Goal: Book appointment/travel/reservation

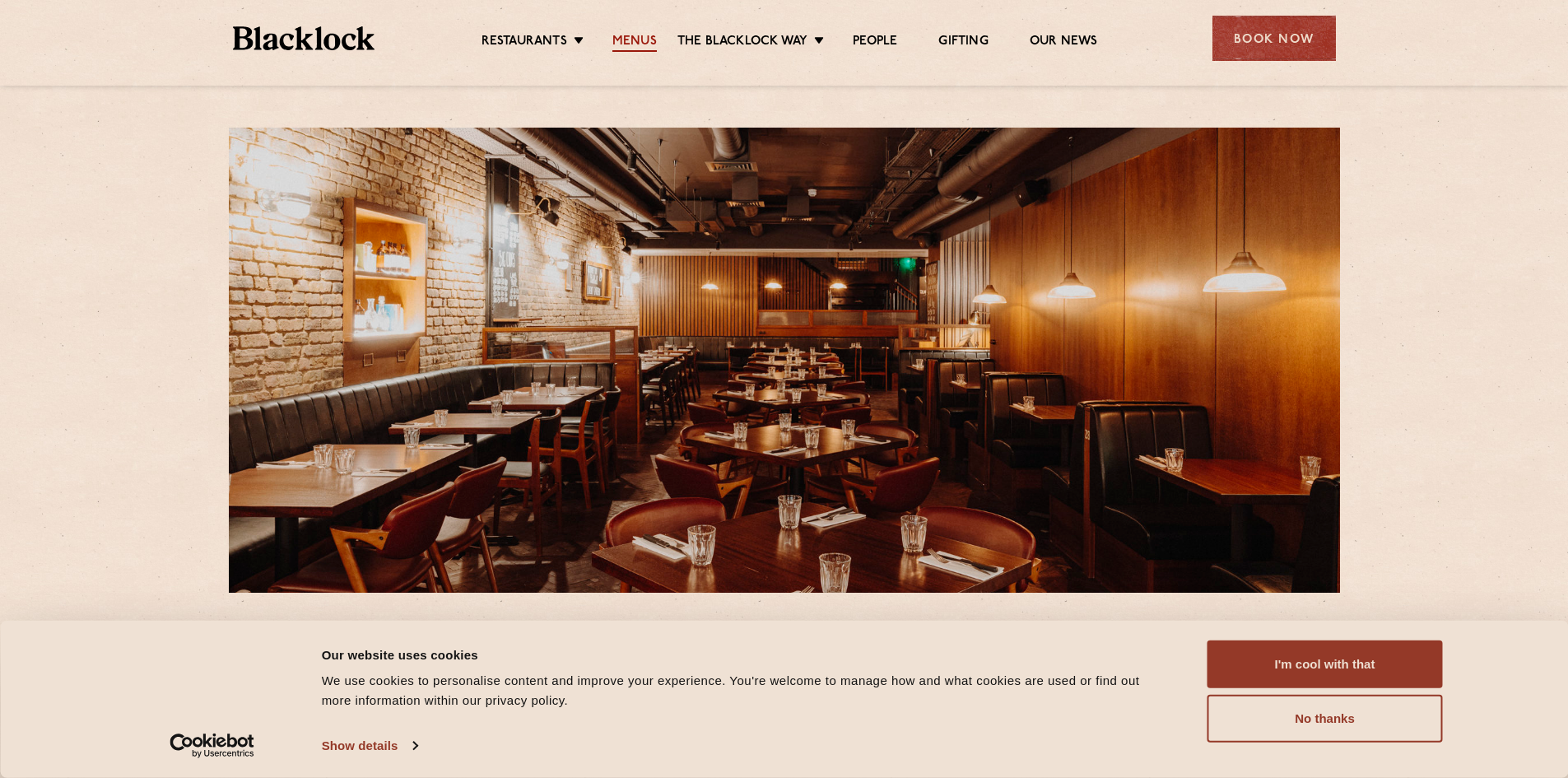
click at [645, 36] on link "Menus" at bounding box center [634, 43] width 45 height 18
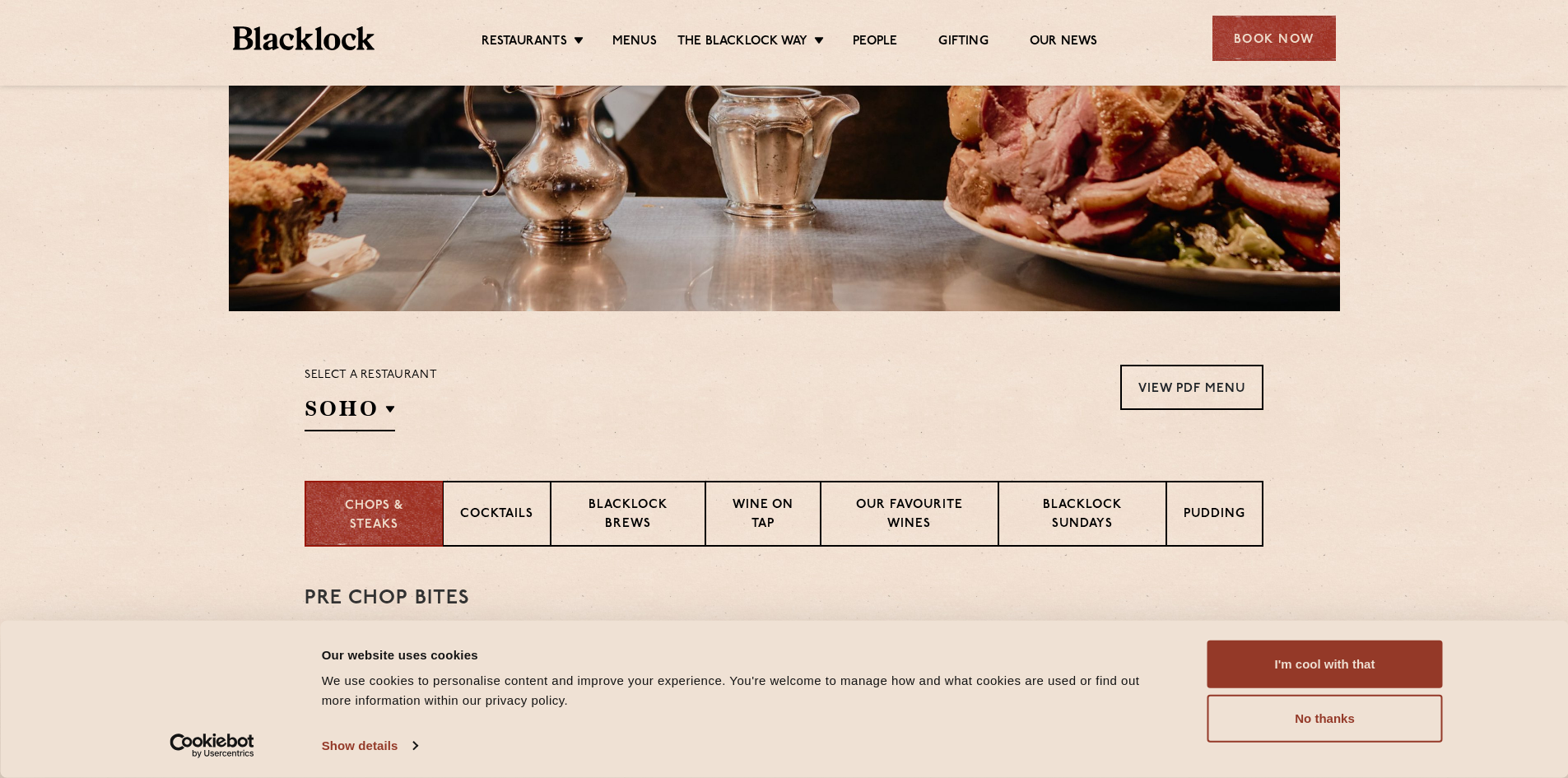
scroll to position [494, 0]
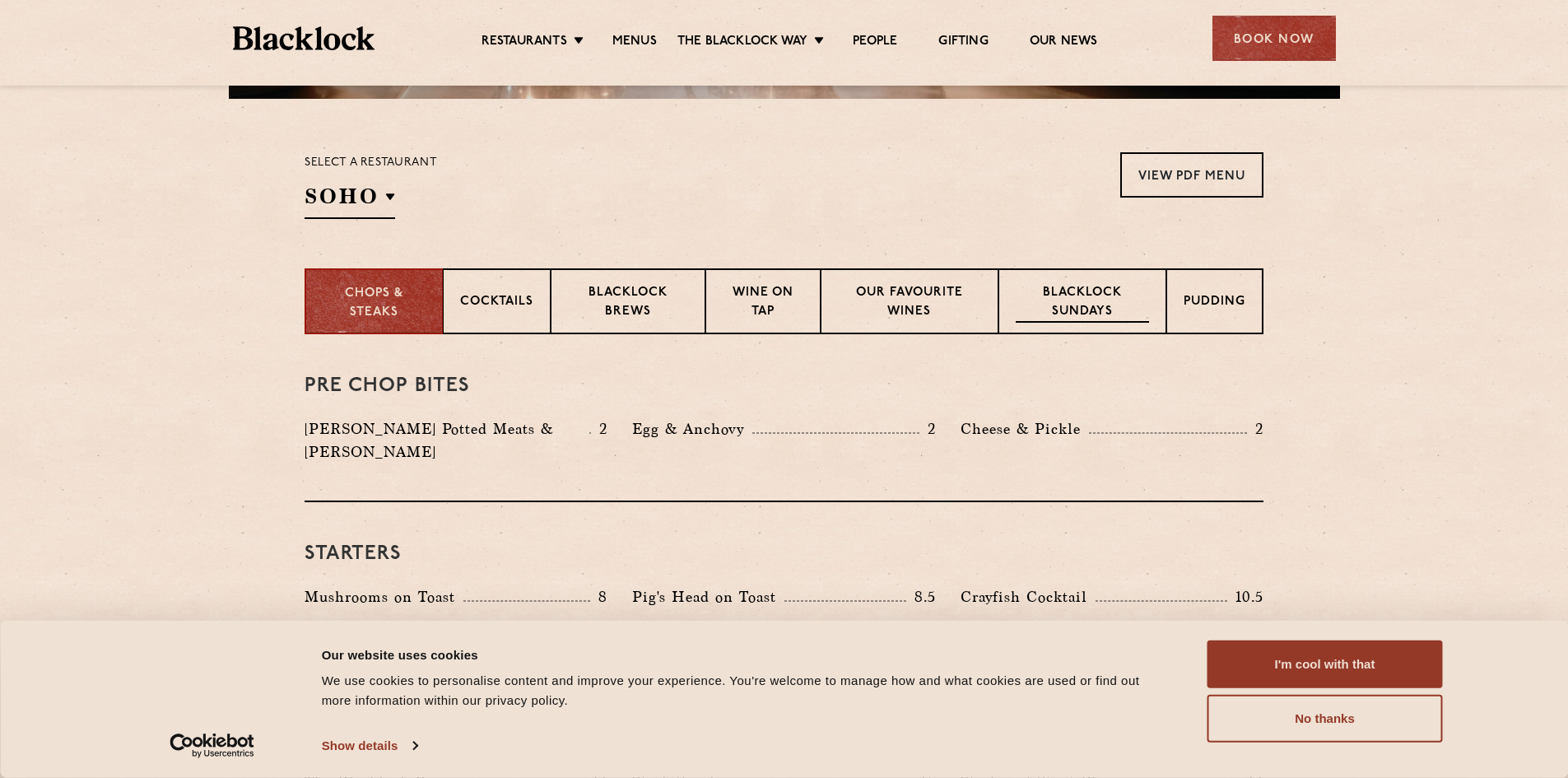
click at [1102, 304] on p "Blacklock Sundays" at bounding box center [1082, 303] width 133 height 39
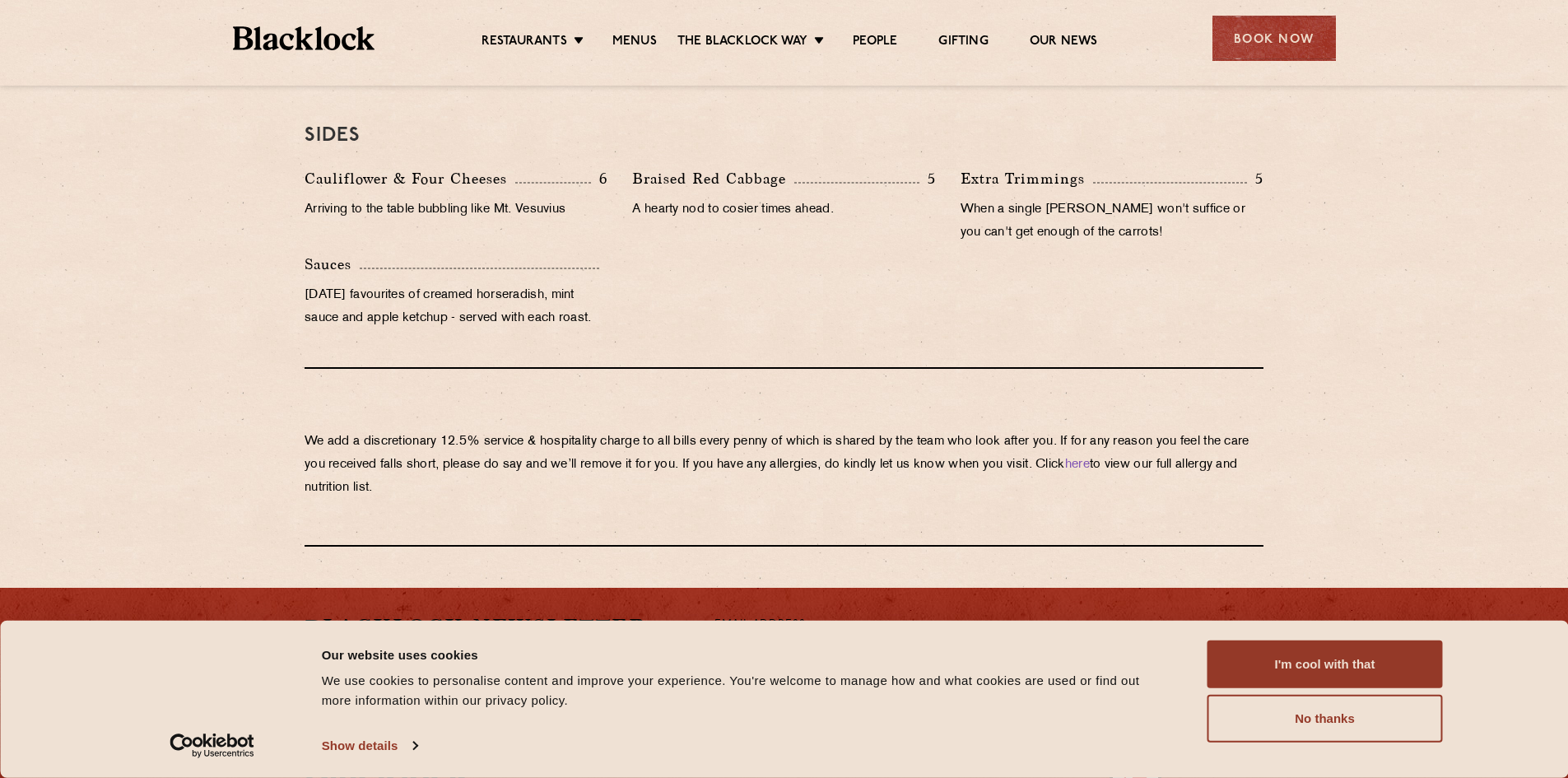
scroll to position [1540, 0]
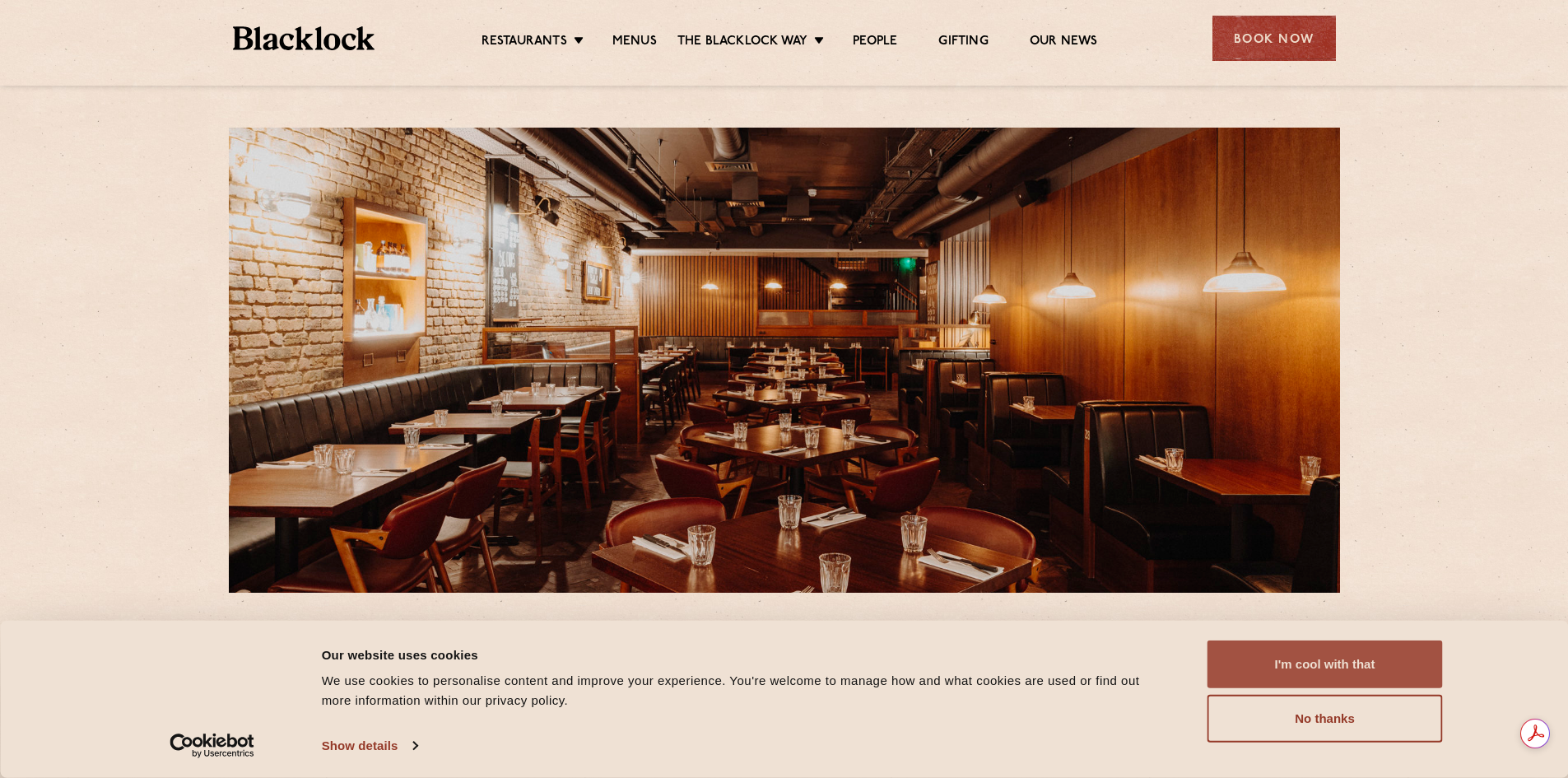
click at [1320, 655] on button "I'm cool with that" at bounding box center [1325, 664] width 235 height 48
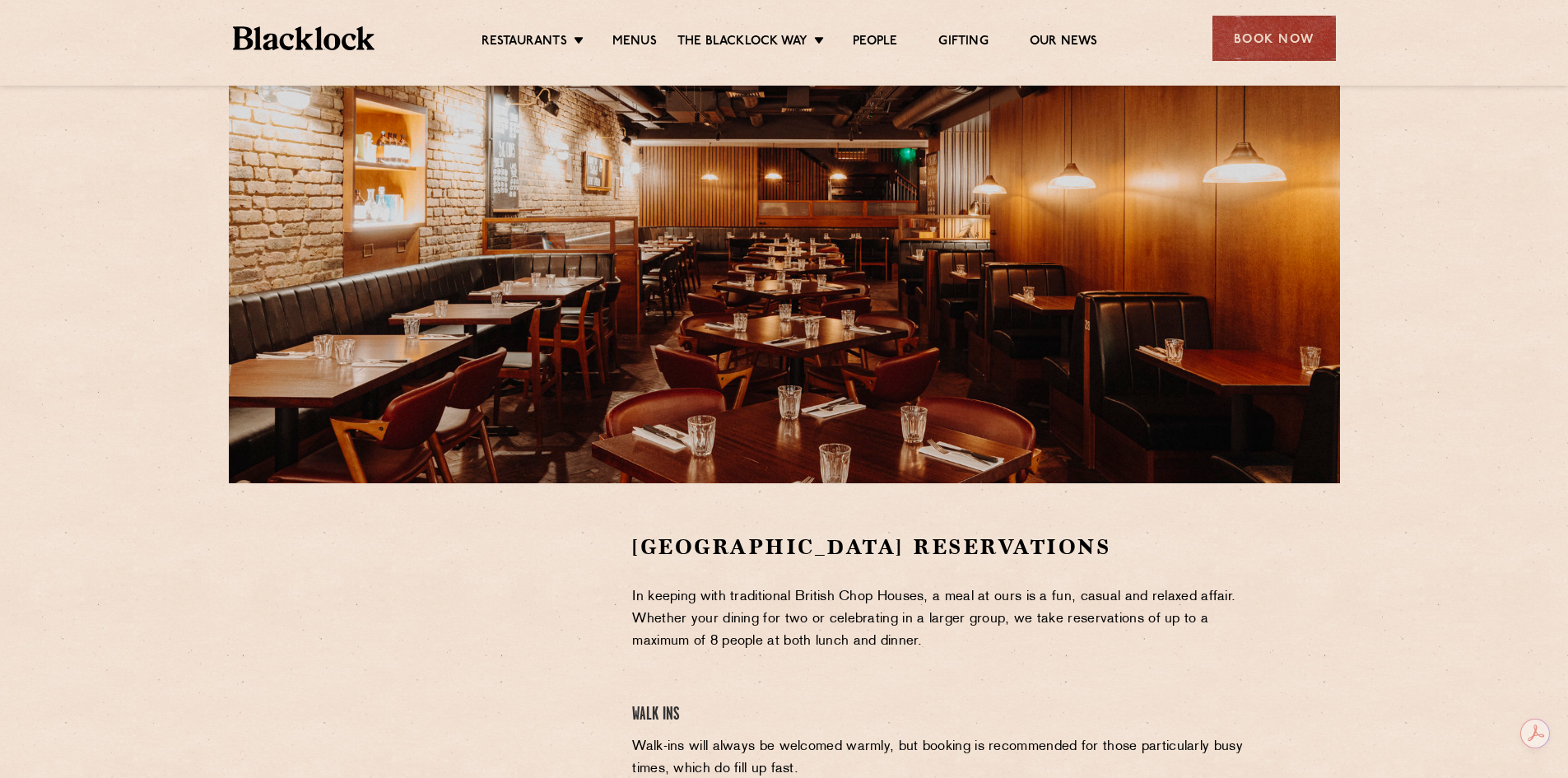
scroll to position [330, 0]
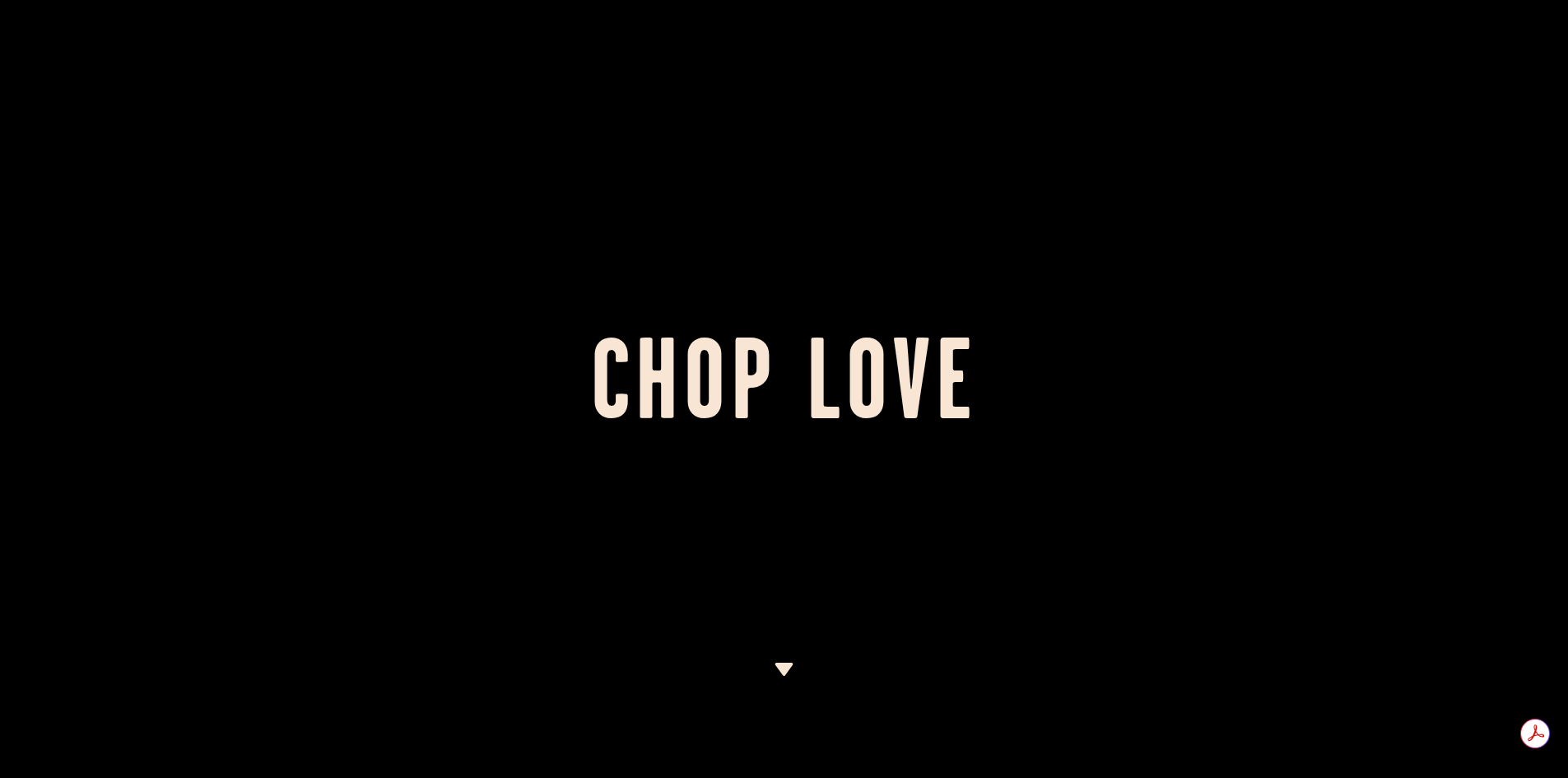
click at [773, 655] on div at bounding box center [784, 389] width 1568 height 778
click at [784, 669] on img at bounding box center [784, 669] width 21 height 13
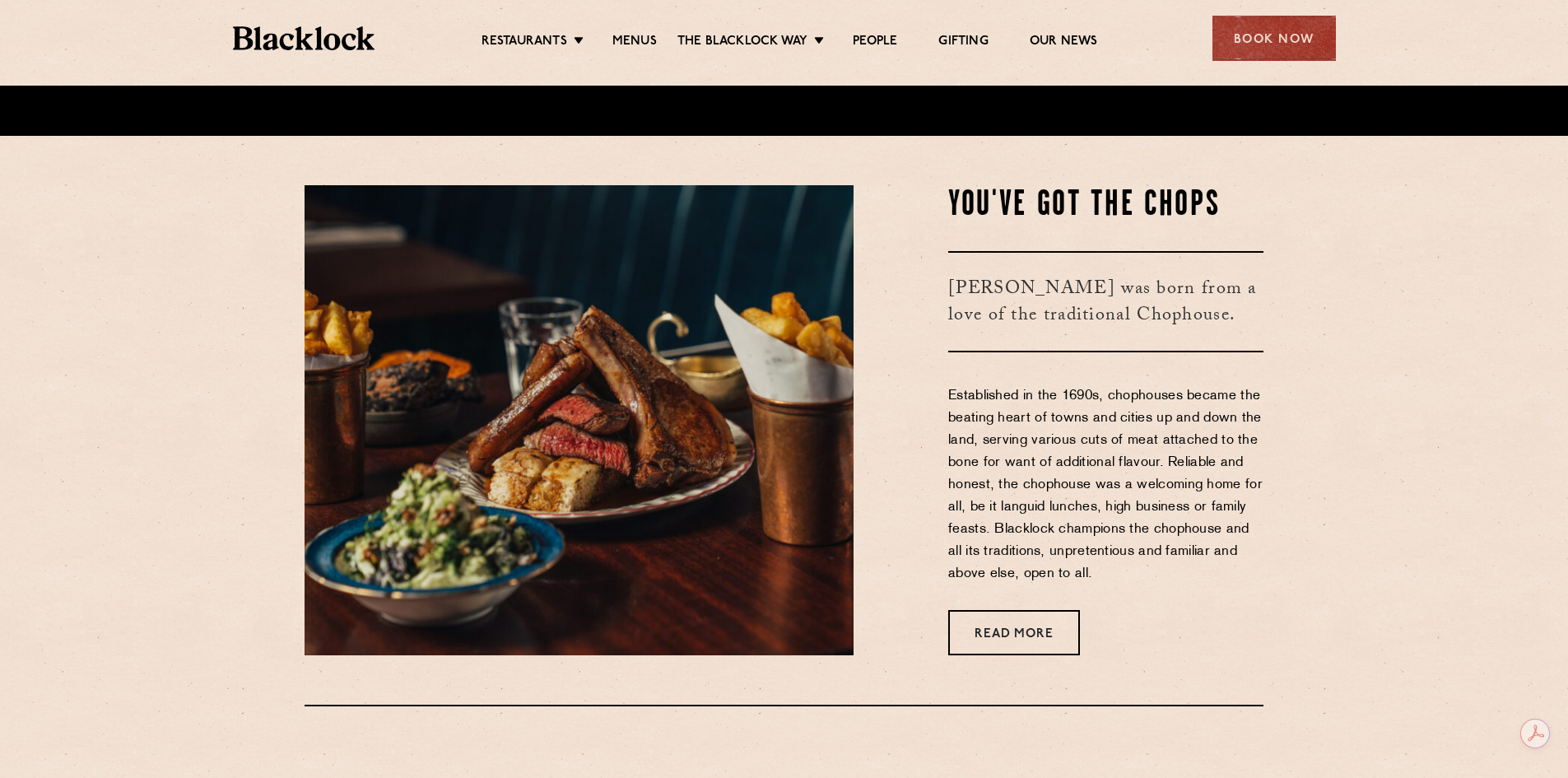
scroll to position [643, 0]
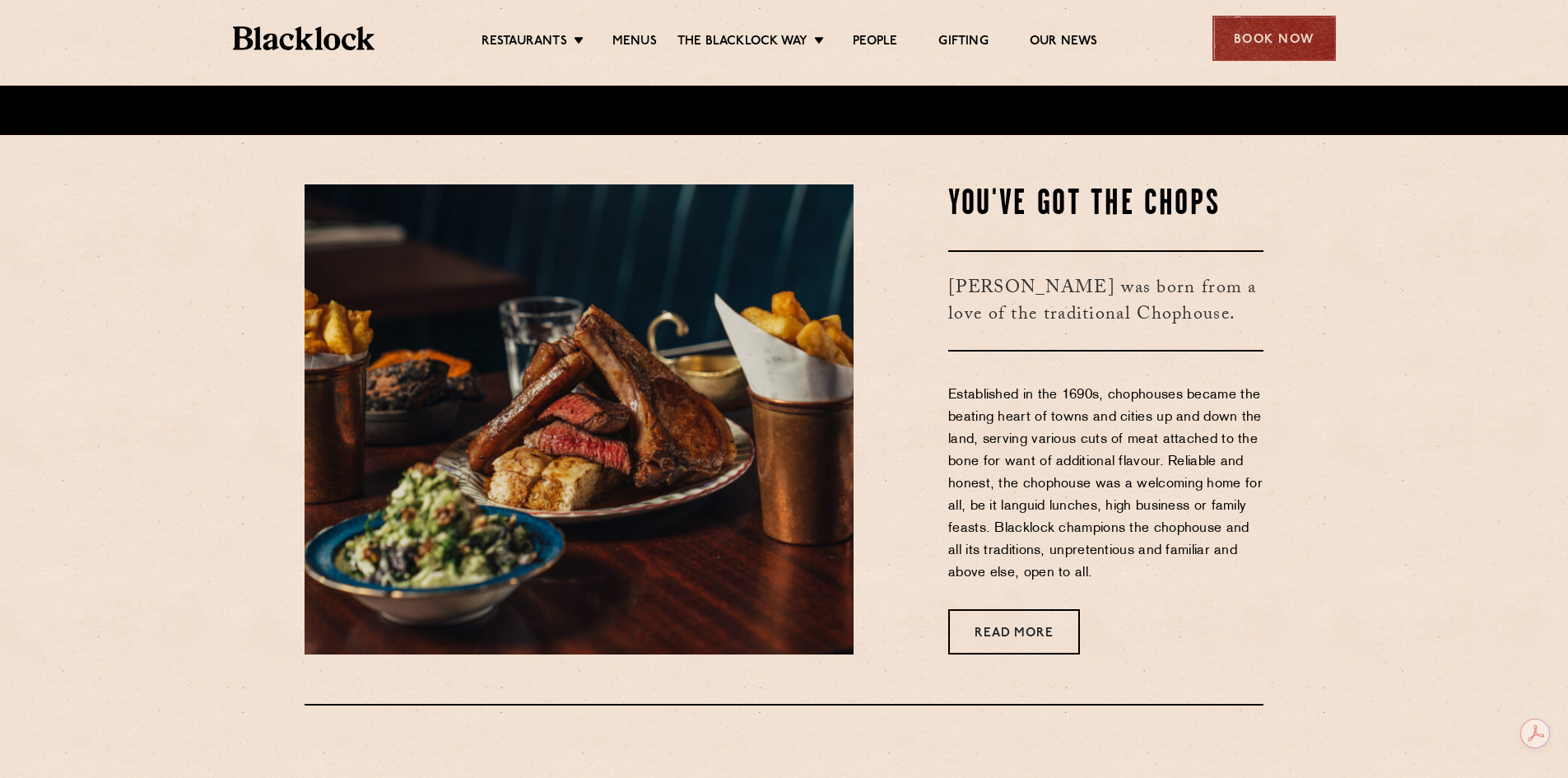
click at [1254, 42] on div "Book Now" at bounding box center [1274, 38] width 123 height 46
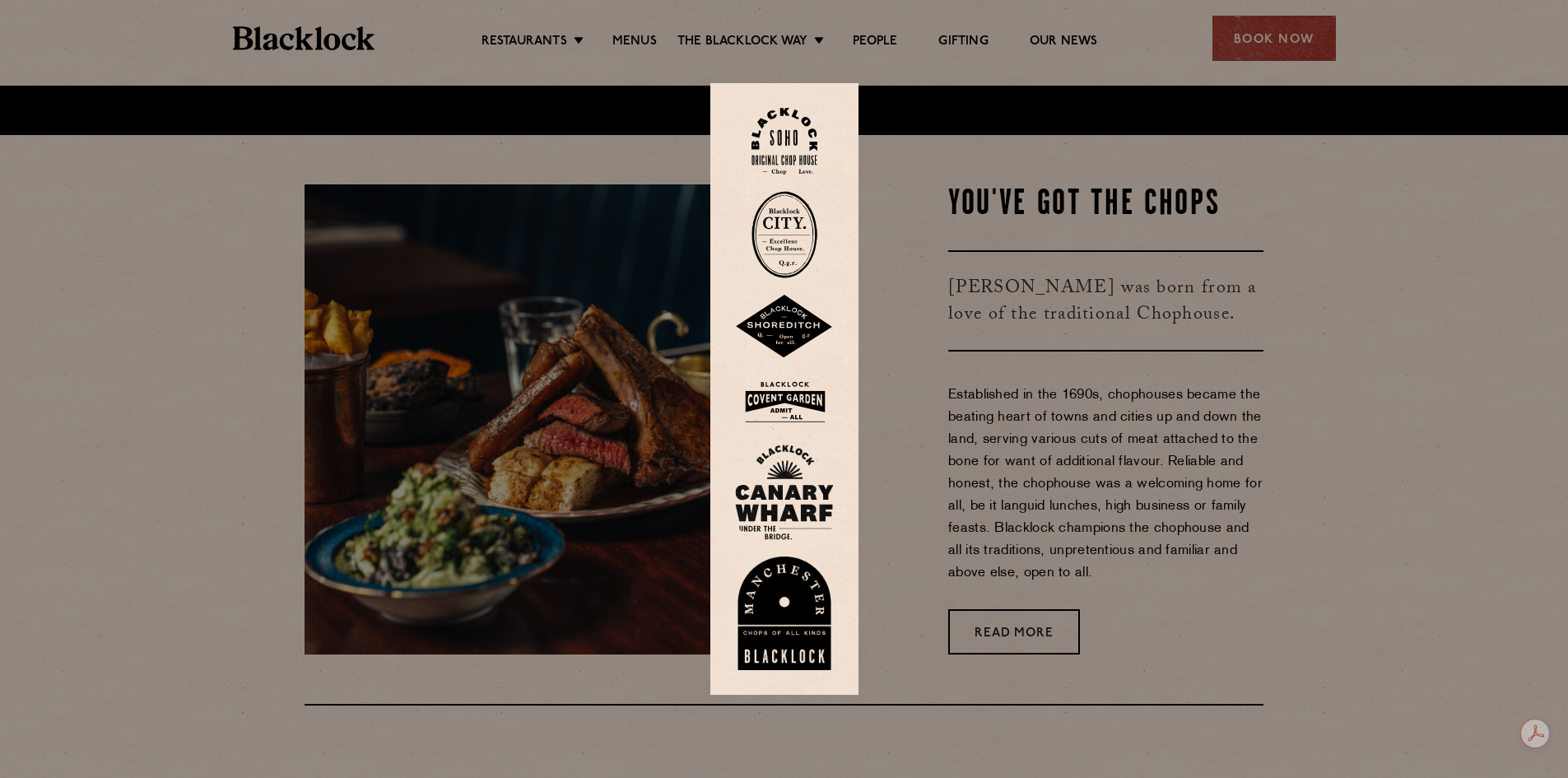
click at [790, 147] on img at bounding box center [784, 141] width 66 height 67
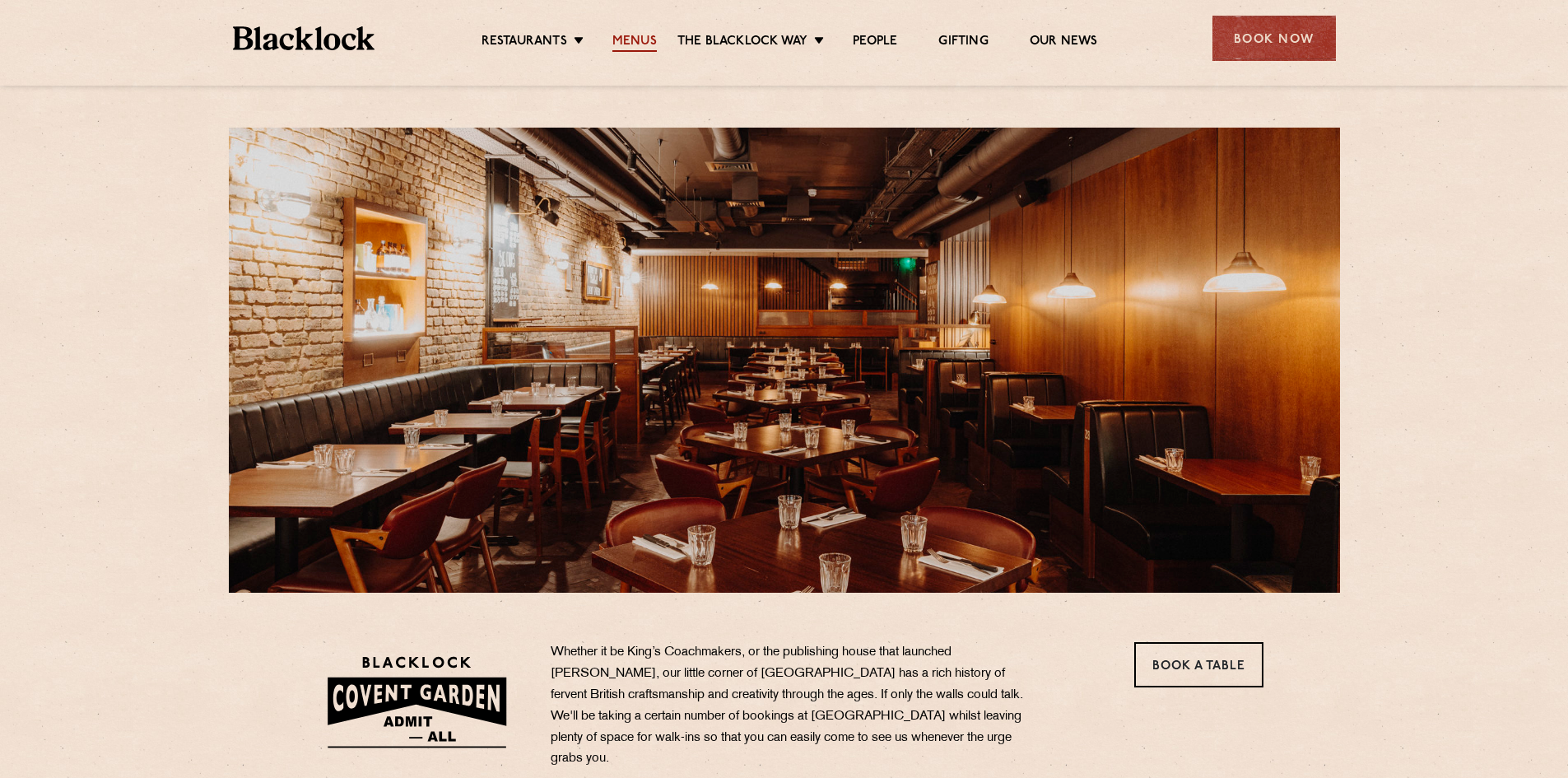
click at [633, 49] on link "Menus" at bounding box center [634, 43] width 45 height 18
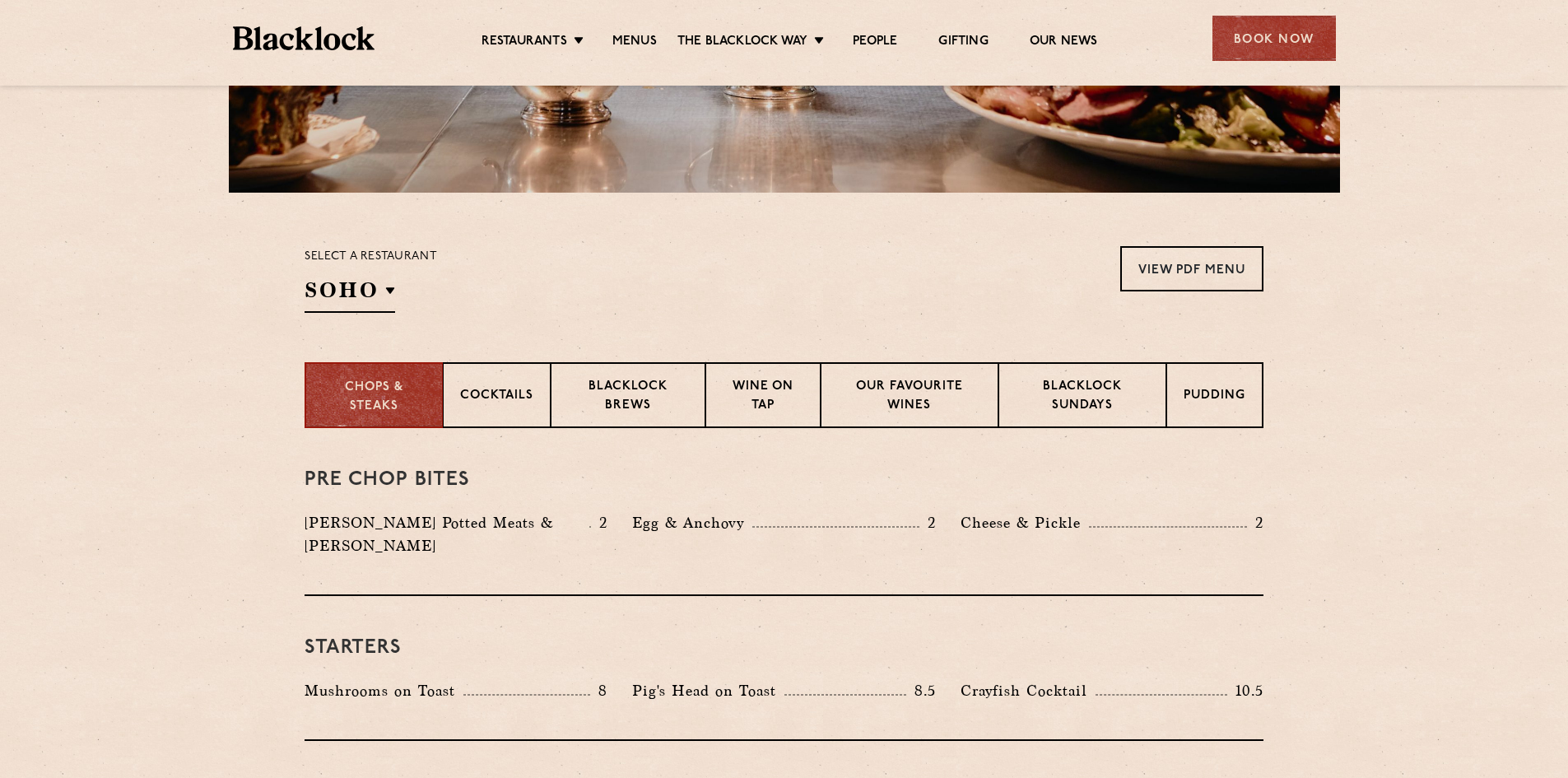
scroll to position [412, 0]
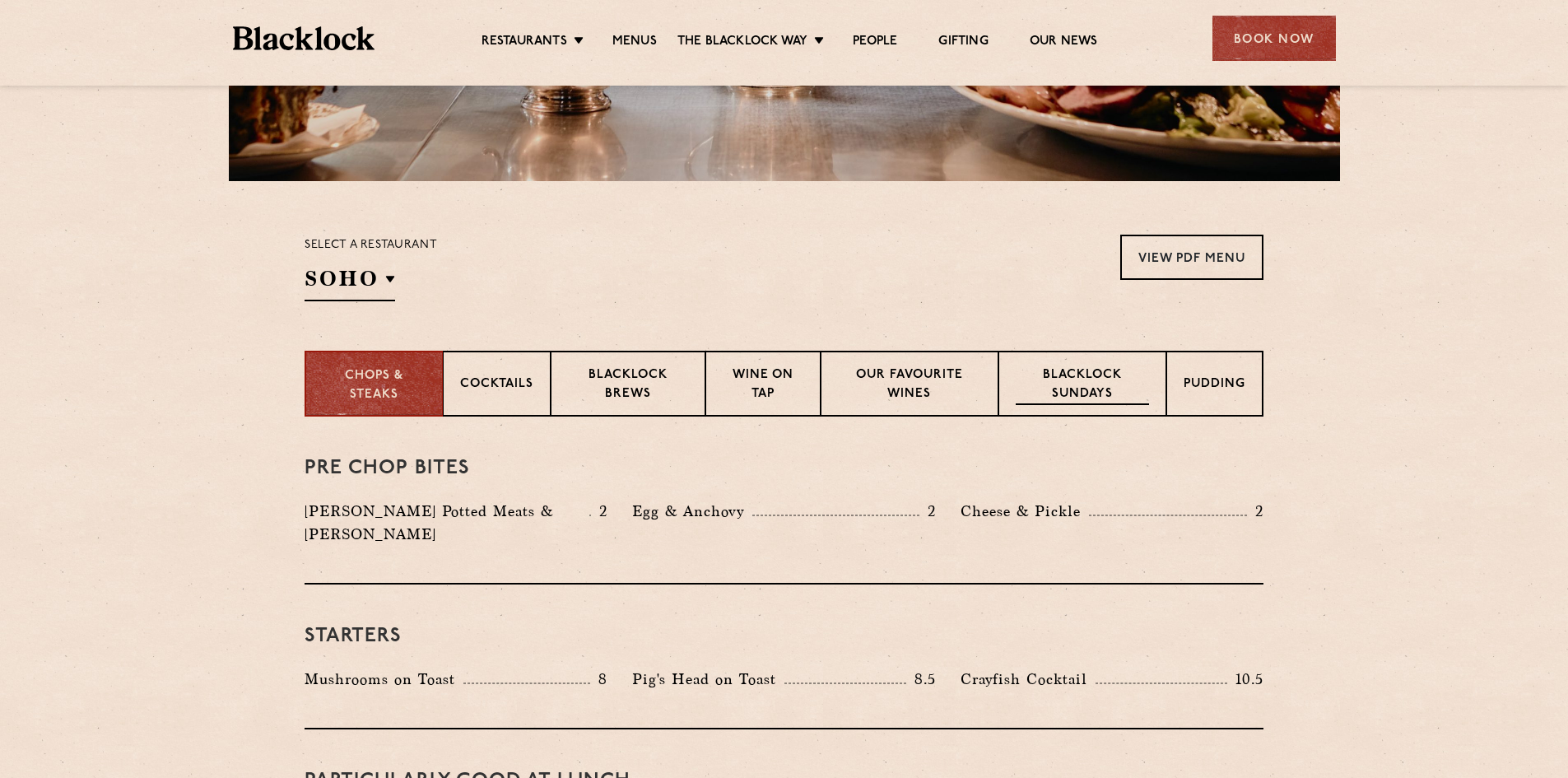
click at [1062, 381] on p "Blacklock Sundays" at bounding box center [1082, 385] width 133 height 39
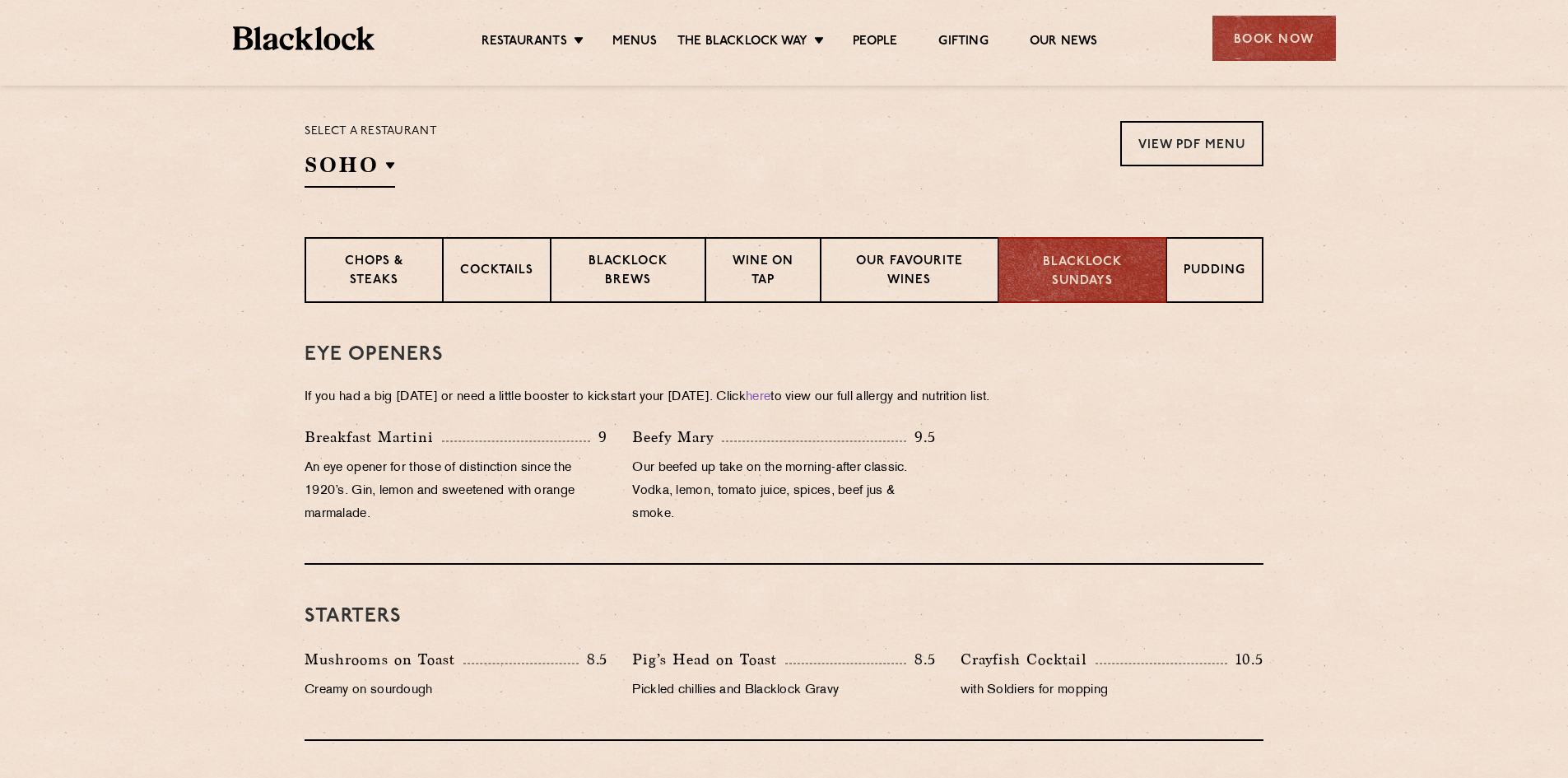
scroll to position [223, 0]
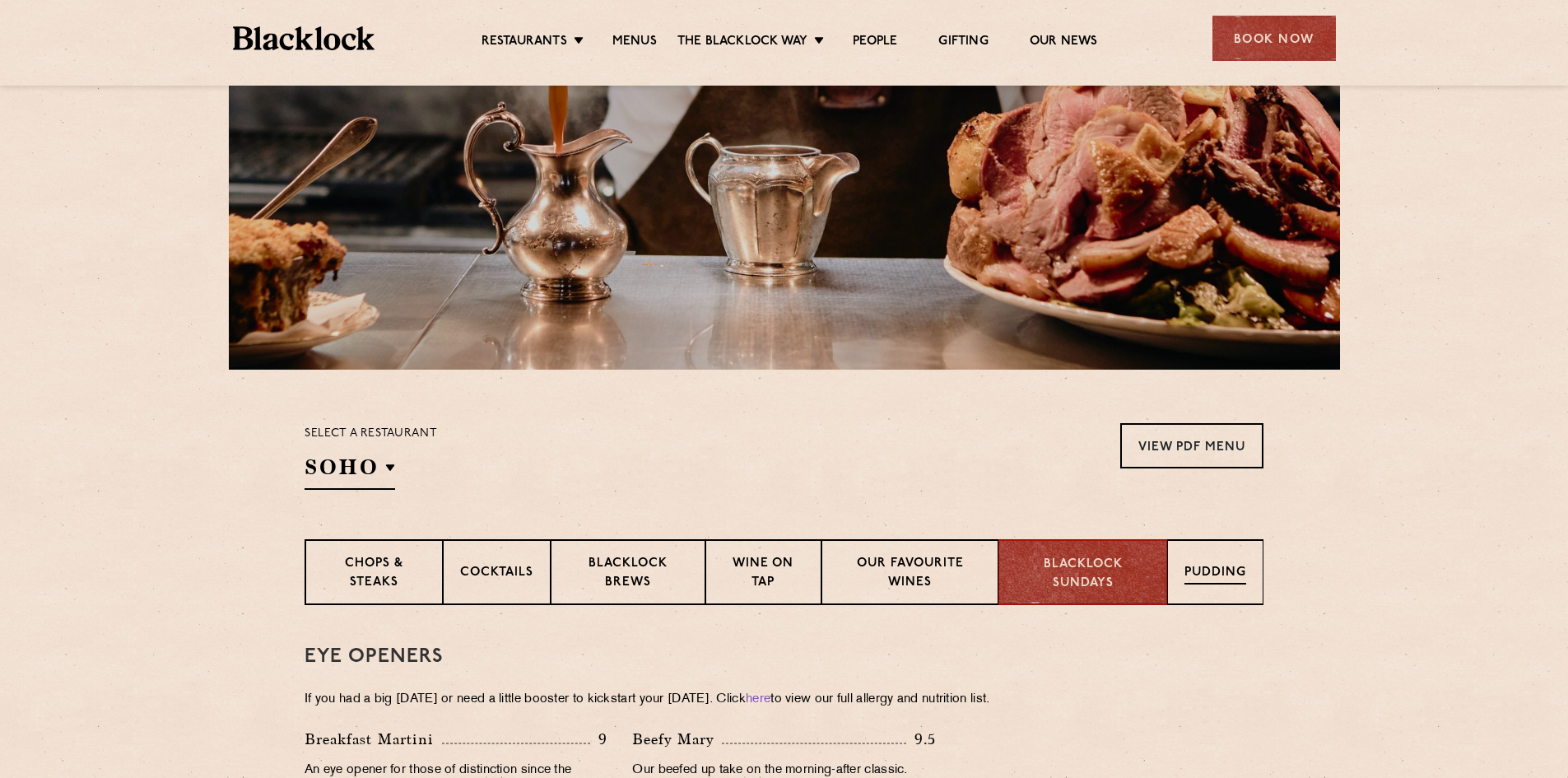
click at [1219, 581] on p "Pudding" at bounding box center [1215, 574] width 62 height 21
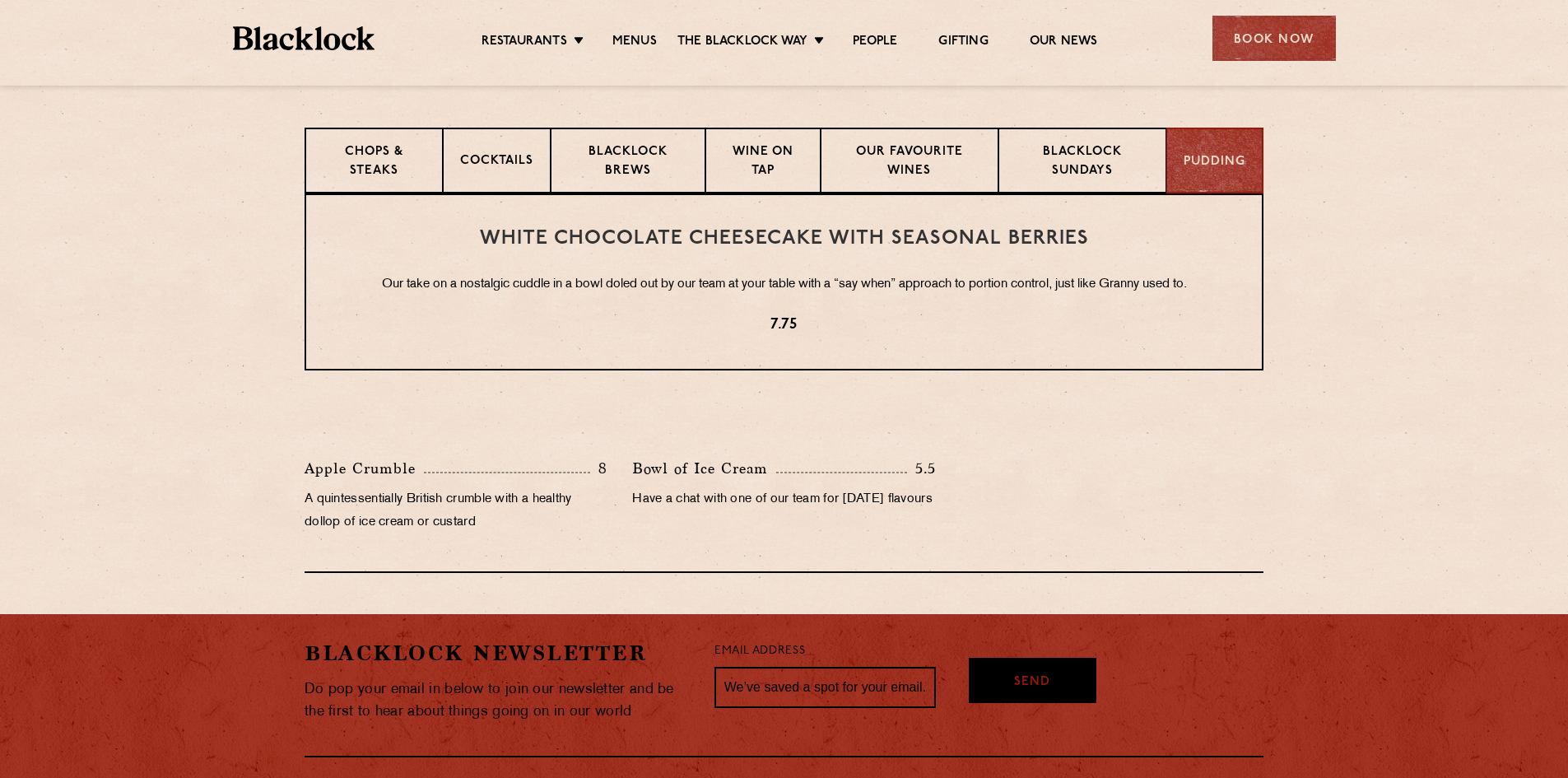
scroll to position [0, 0]
